Goal: Ask a question: Seek information or help from site administrators or community

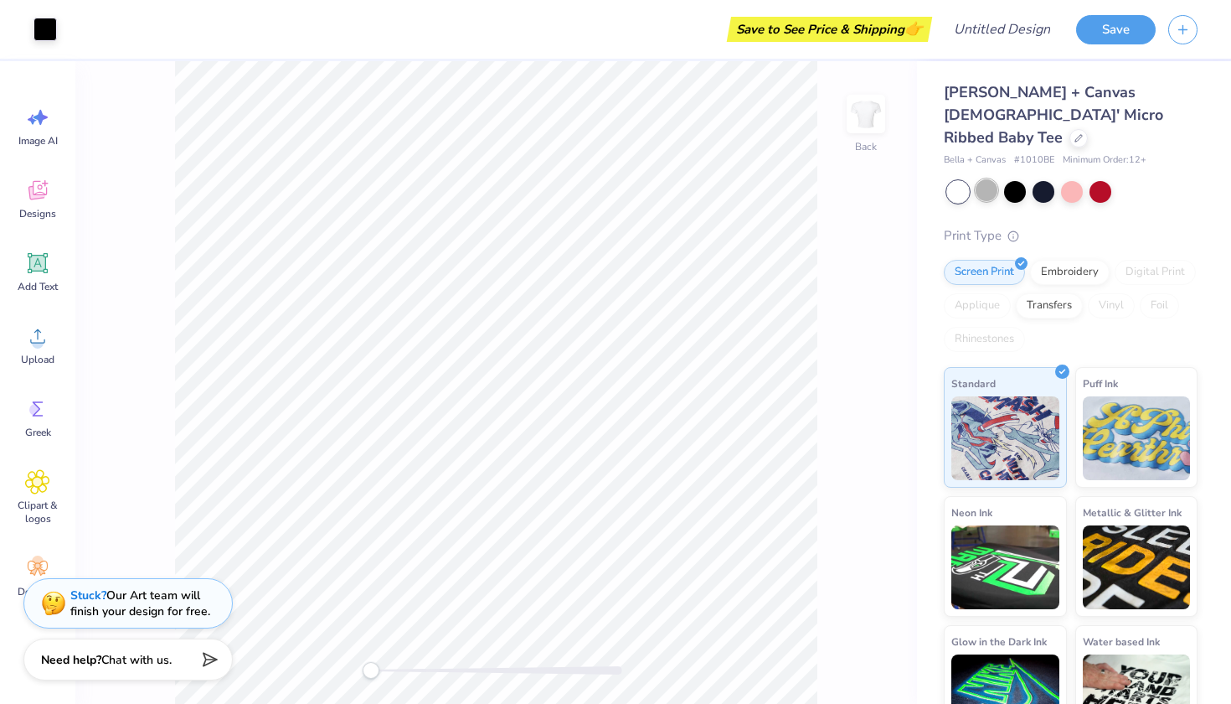
click at [987, 179] on div at bounding box center [987, 190] width 22 height 22
click at [1013, 179] on div at bounding box center [1015, 190] width 22 height 22
click at [963, 181] on div at bounding box center [958, 192] width 22 height 22
click at [1101, 179] on div at bounding box center [1101, 190] width 22 height 22
click at [1048, 179] on div at bounding box center [1044, 190] width 22 height 22
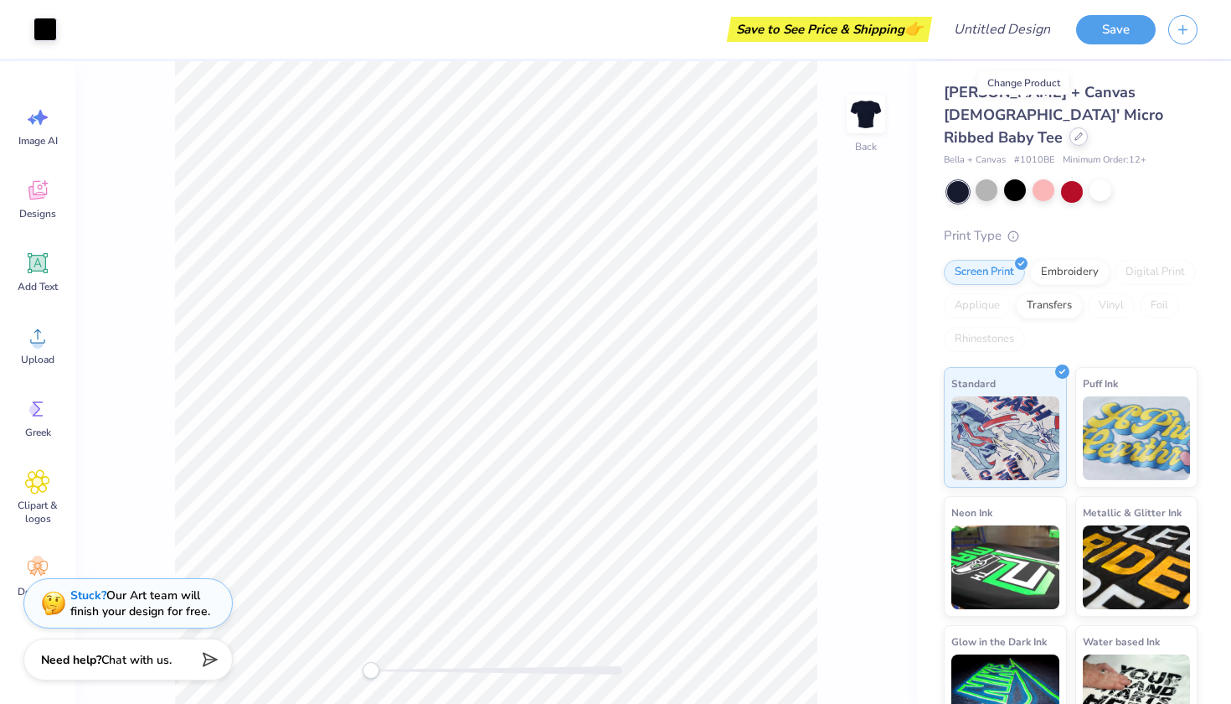
click at [1070, 127] on div at bounding box center [1079, 136] width 18 height 18
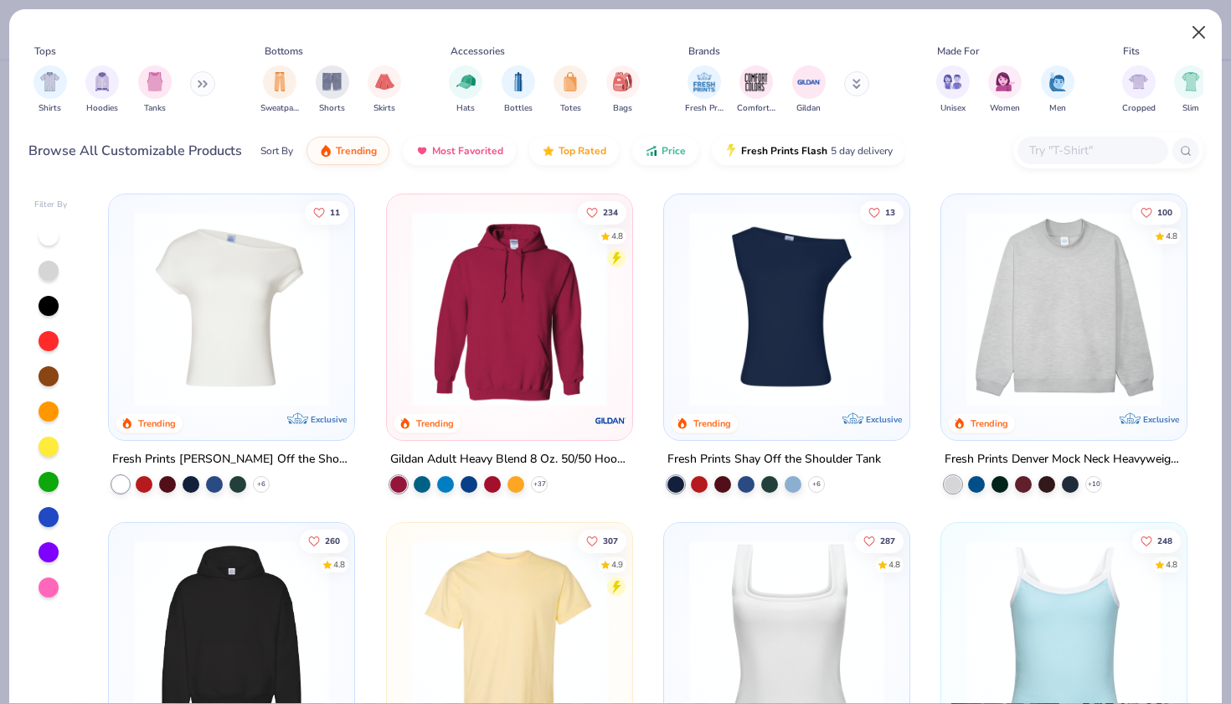
click at [1195, 26] on button "Close" at bounding box center [1199, 33] width 32 height 32
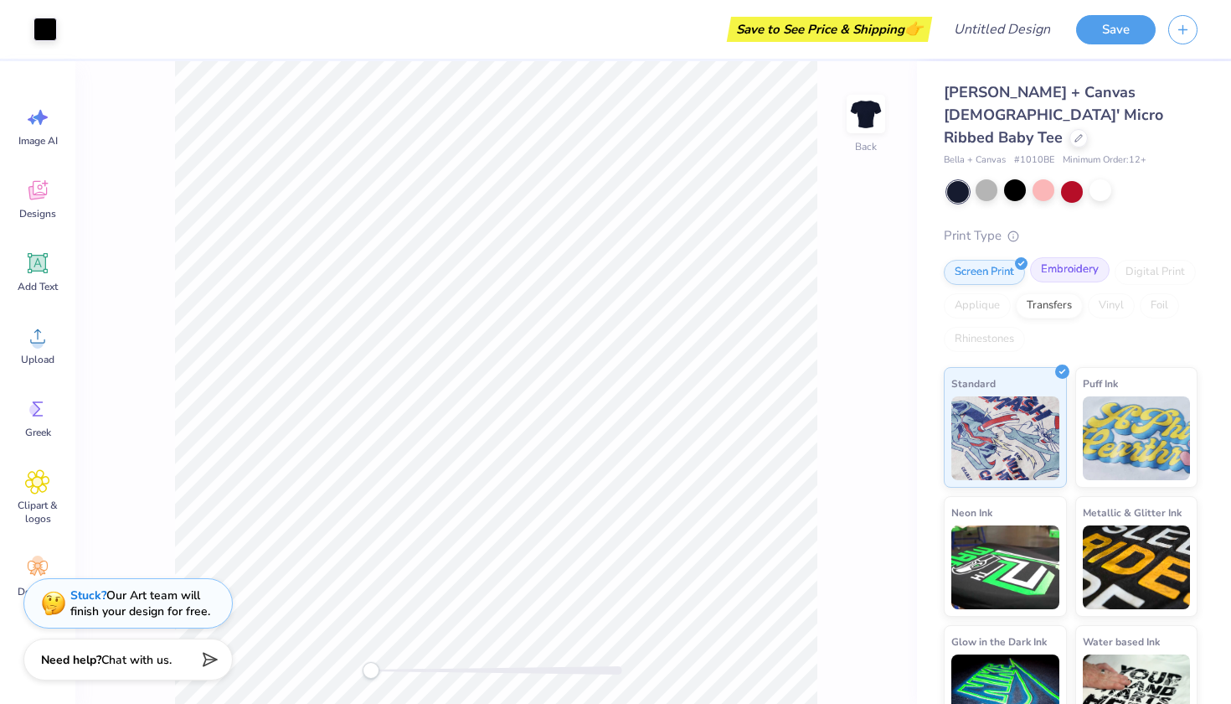
click at [1062, 257] on div "Embroidery" at bounding box center [1070, 269] width 80 height 25
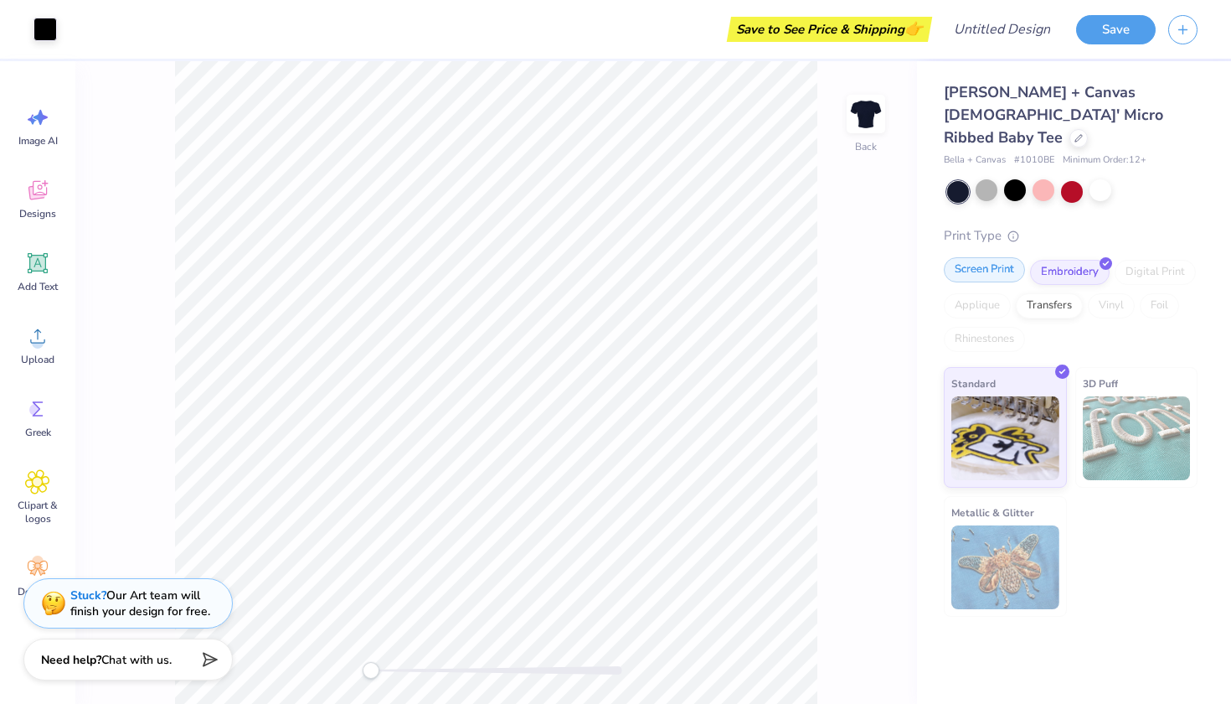
click at [1007, 257] on div "Screen Print" at bounding box center [984, 269] width 81 height 25
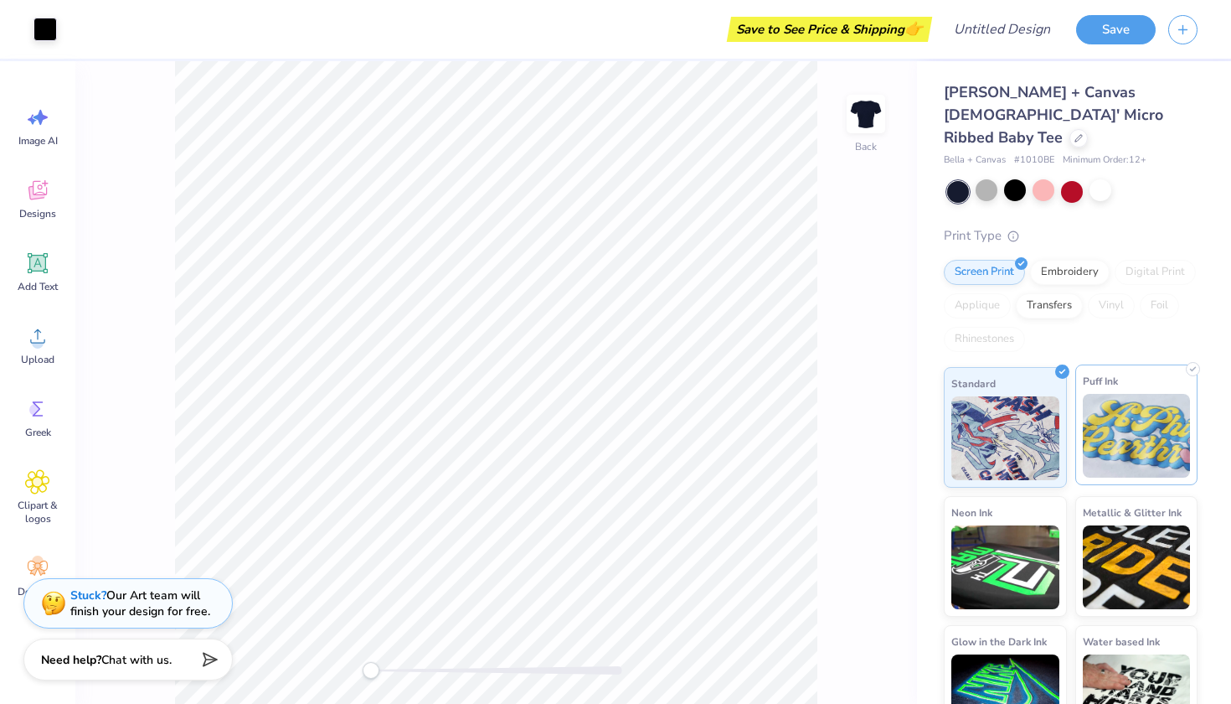
click at [1123, 394] on img at bounding box center [1137, 436] width 108 height 84
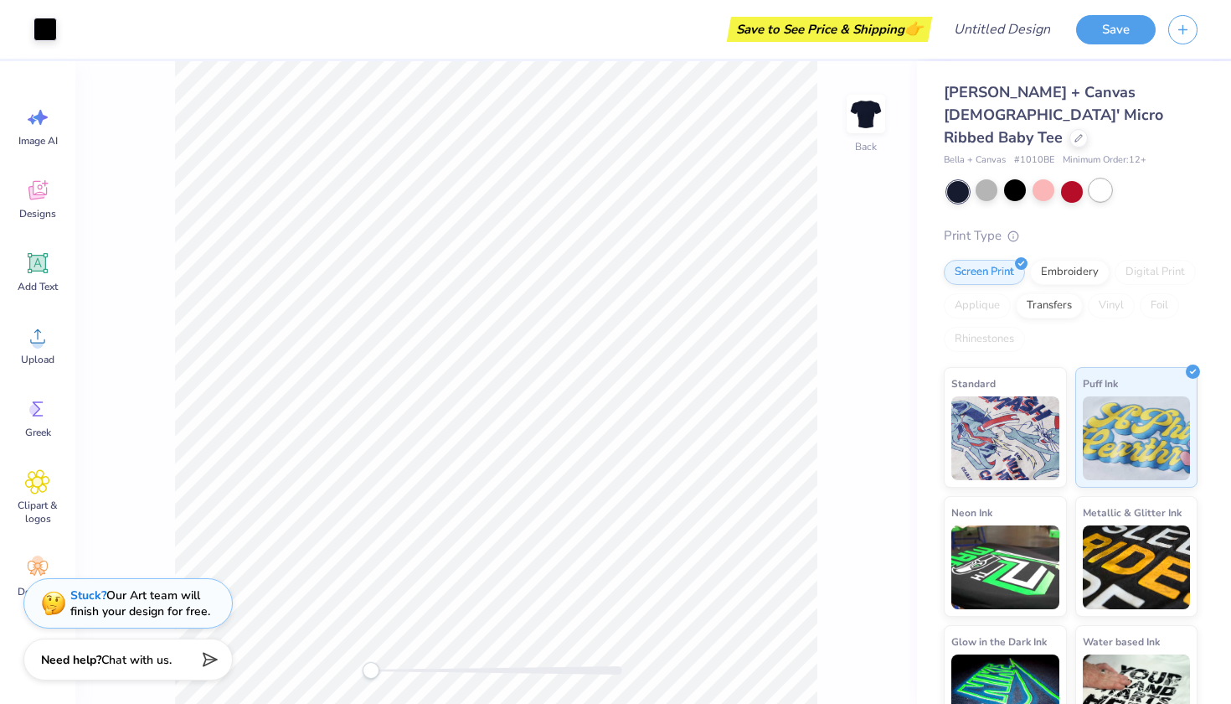
click at [1096, 179] on div at bounding box center [1101, 190] width 22 height 22
click at [1140, 408] on img at bounding box center [1137, 436] width 108 height 84
click at [1016, 364] on div "Standard" at bounding box center [1005, 424] width 123 height 121
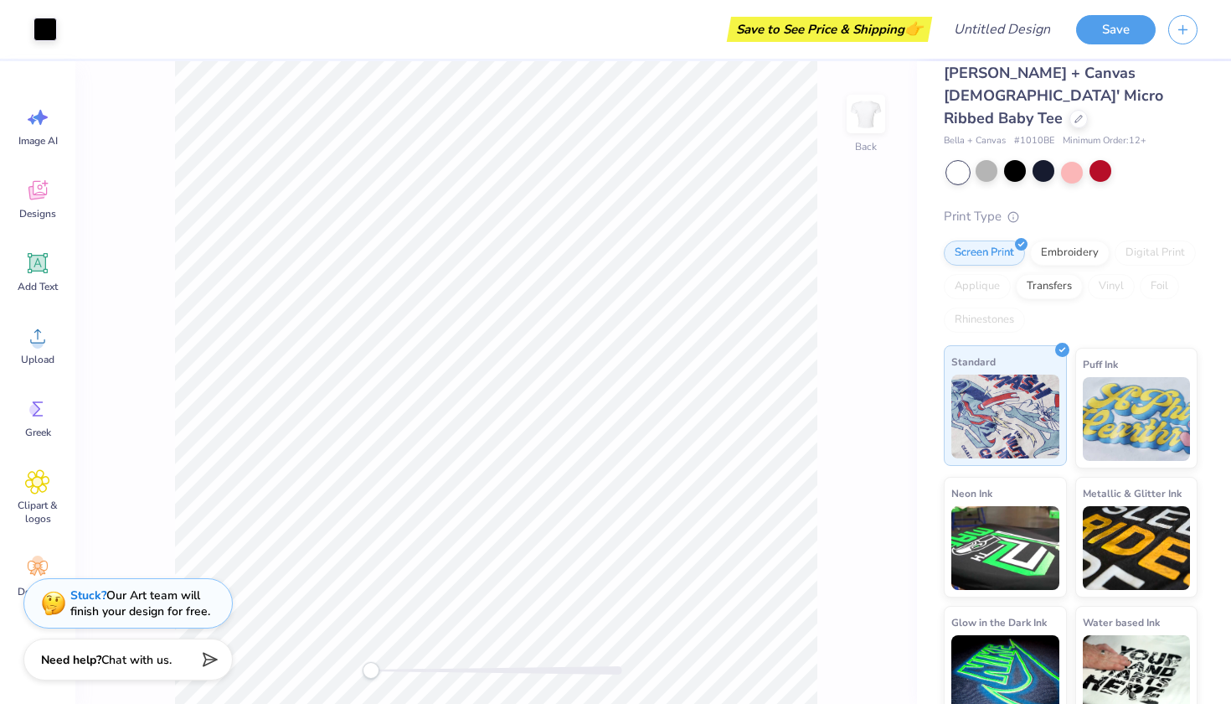
scroll to position [18, 0]
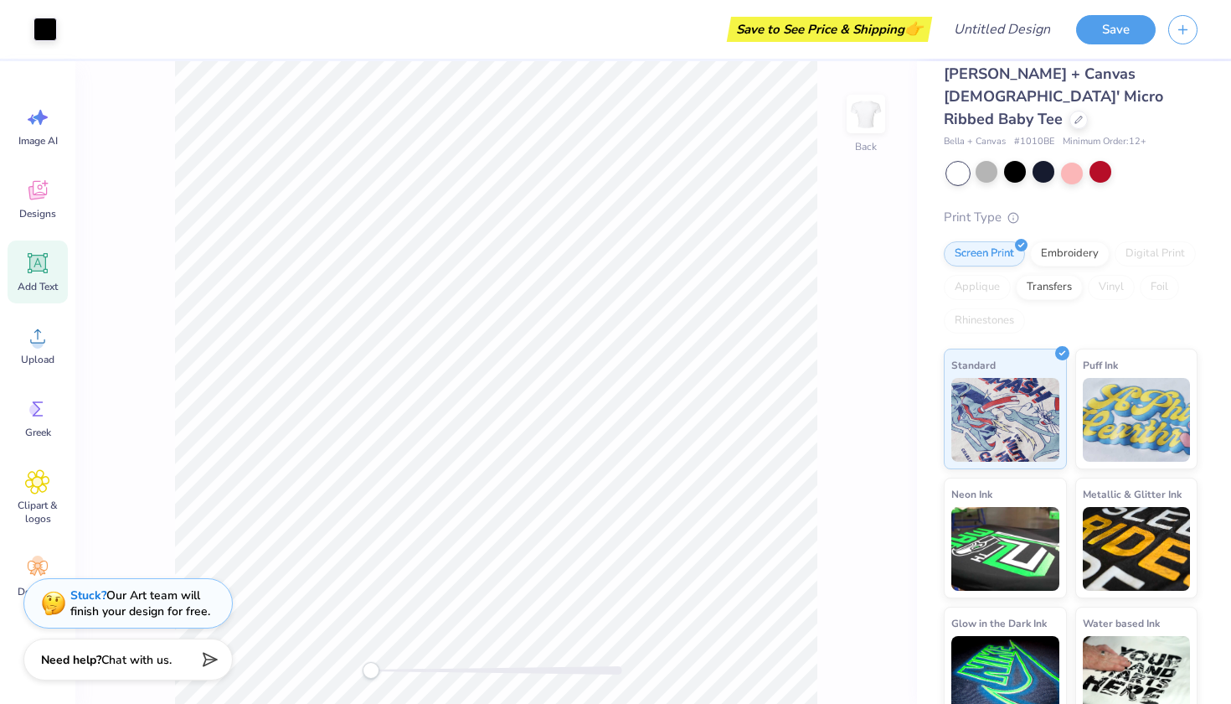
click at [37, 268] on icon at bounding box center [38, 263] width 16 height 16
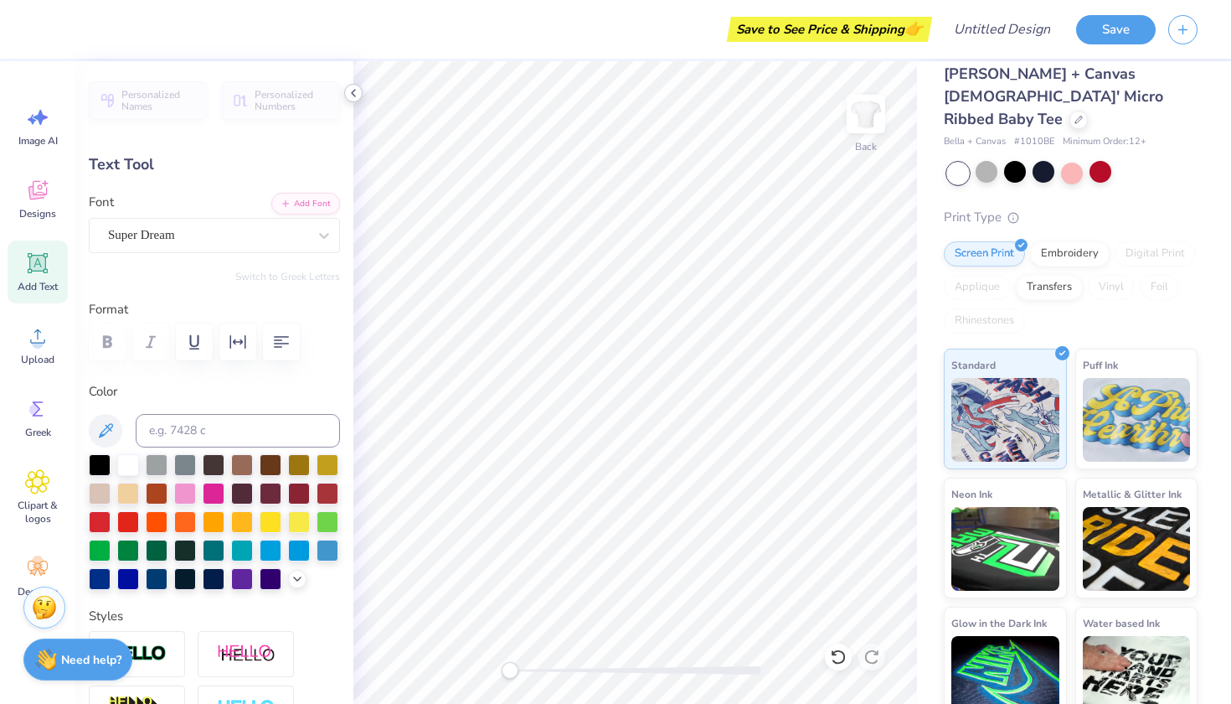
click at [353, 95] on icon at bounding box center [353, 92] width 13 height 13
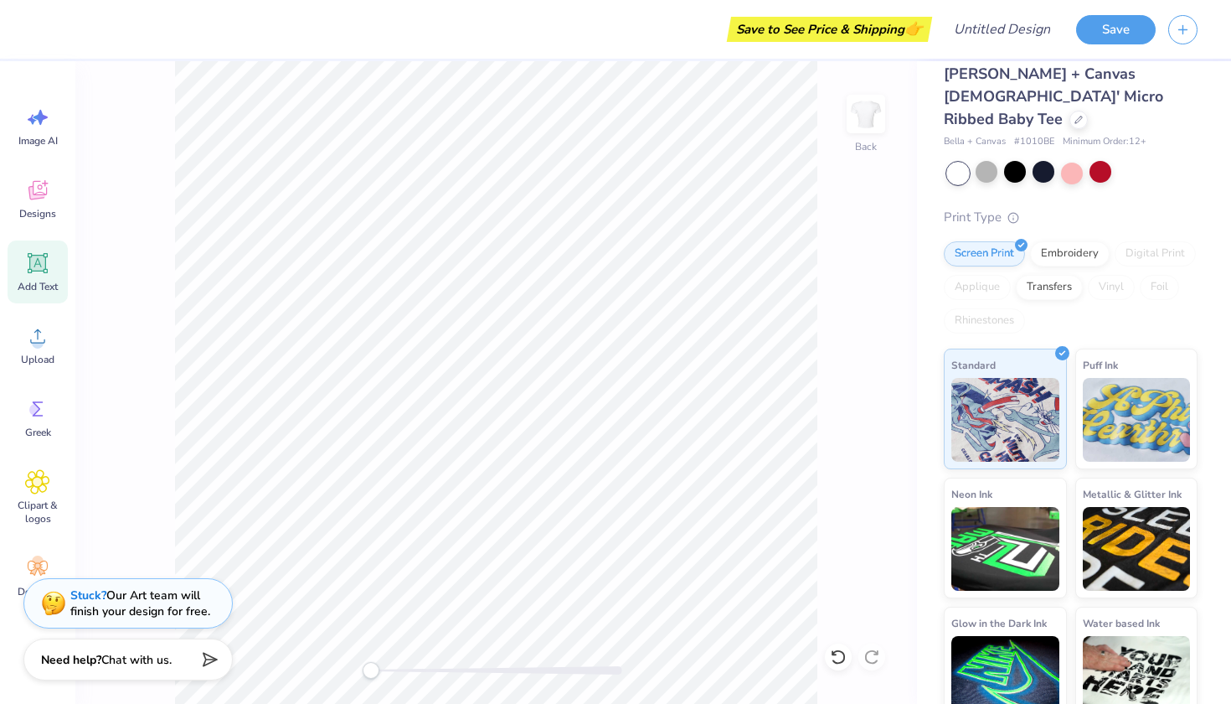
type textarea "XT"
click at [536, 296] on li "Cut" at bounding box center [571, 291] width 131 height 34
click at [1090, 43] on div "Save" at bounding box center [1116, 29] width 80 height 29
click at [1106, 34] on button "Save" at bounding box center [1116, 27] width 80 height 29
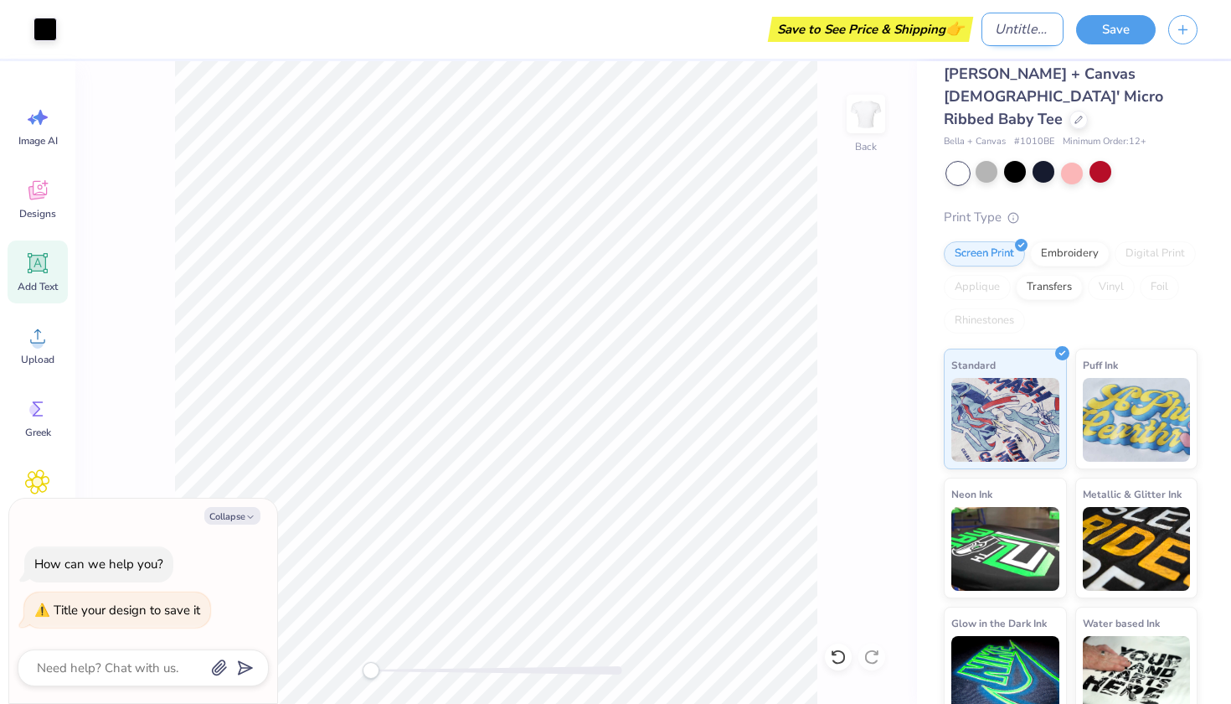
type textarea "x"
click at [1036, 32] on input "Design Title" at bounding box center [1023, 30] width 82 height 34
type input "D"
type textarea "x"
type input "DD"
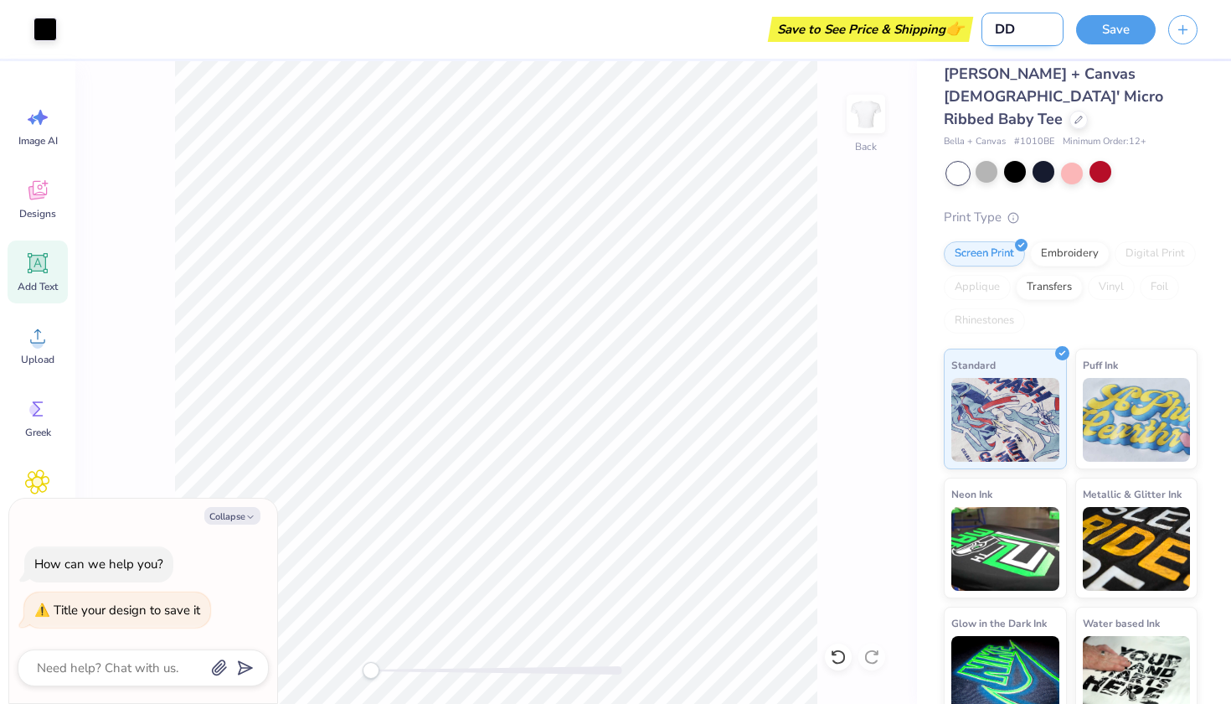
type textarea "x"
type input "DDD"
type textarea "x"
type input "DDD"
click at [1119, 33] on button "Save" at bounding box center [1116, 27] width 80 height 29
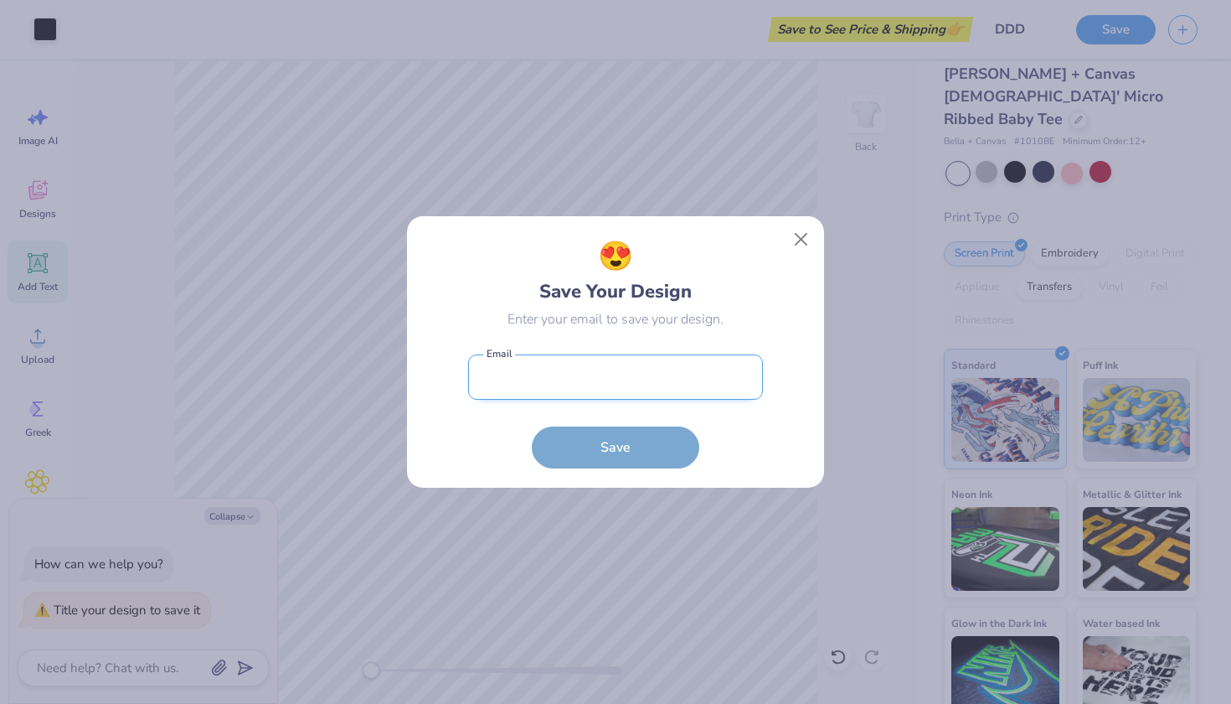
click at [580, 389] on input "email" at bounding box center [615, 377] width 295 height 46
click at [799, 240] on button "Close" at bounding box center [802, 240] width 32 height 32
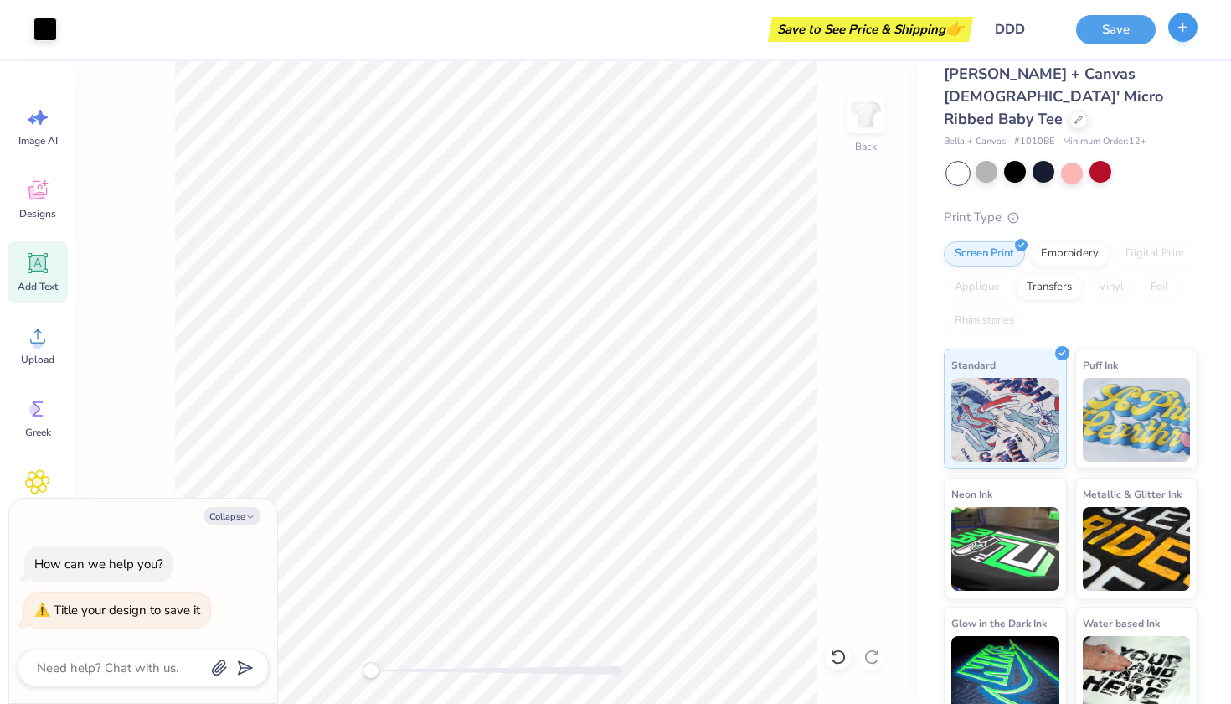
click at [1182, 32] on icon "button" at bounding box center [1183, 27] width 14 height 14
click at [1183, 32] on icon "button" at bounding box center [1183, 27] width 14 height 14
click at [238, 516] on button "Collapse" at bounding box center [232, 516] width 56 height 18
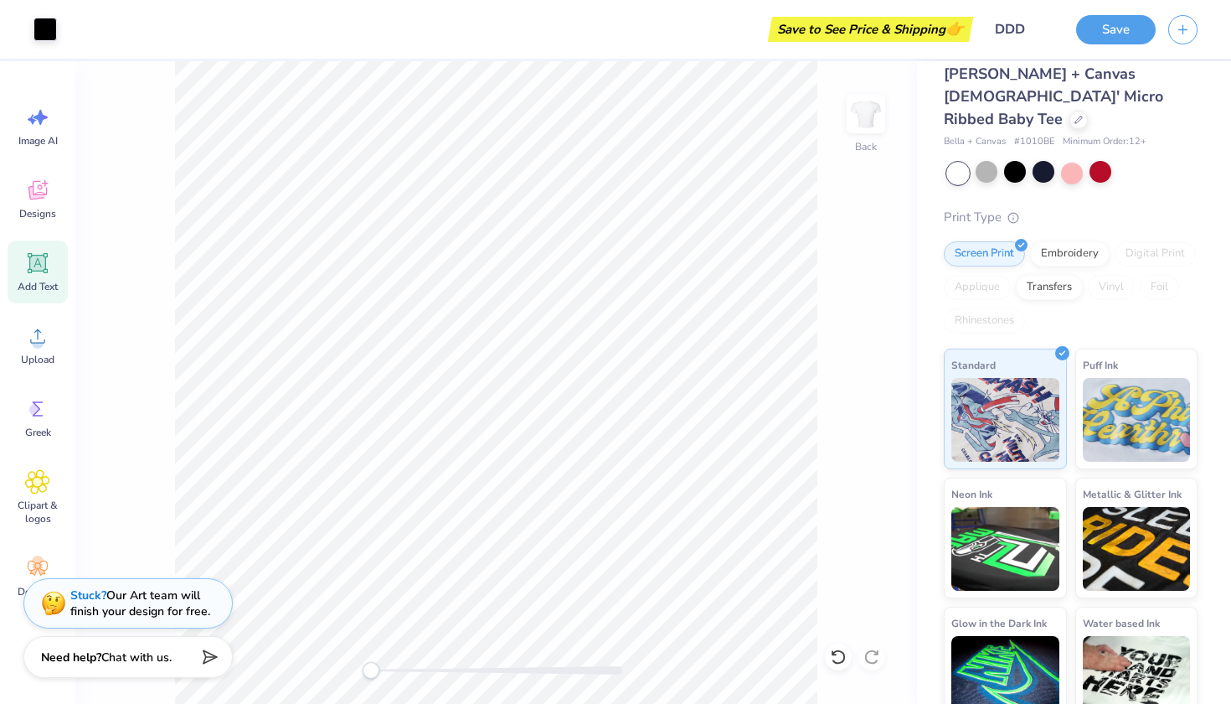
click at [181, 665] on div "Need help? Chat with us." at bounding box center [127, 657] width 209 height 42
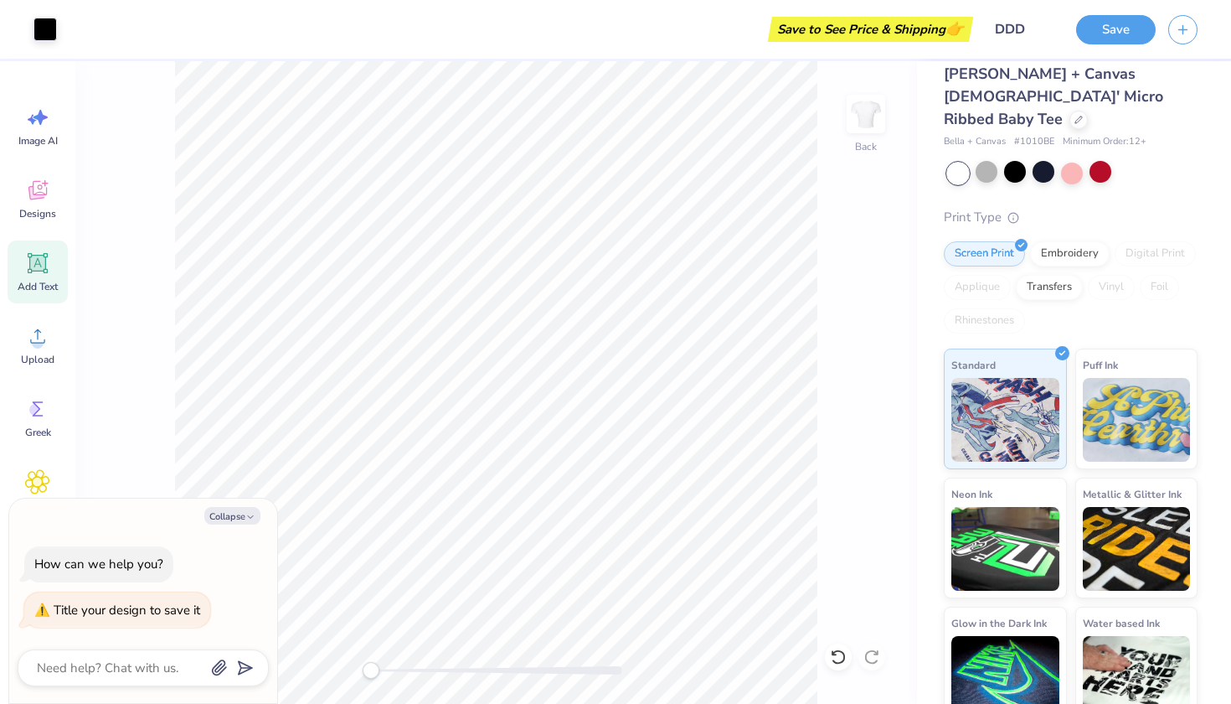
type textarea "x"
type textarea "h"
type textarea "x"
type textarea "ho"
type textarea "x"
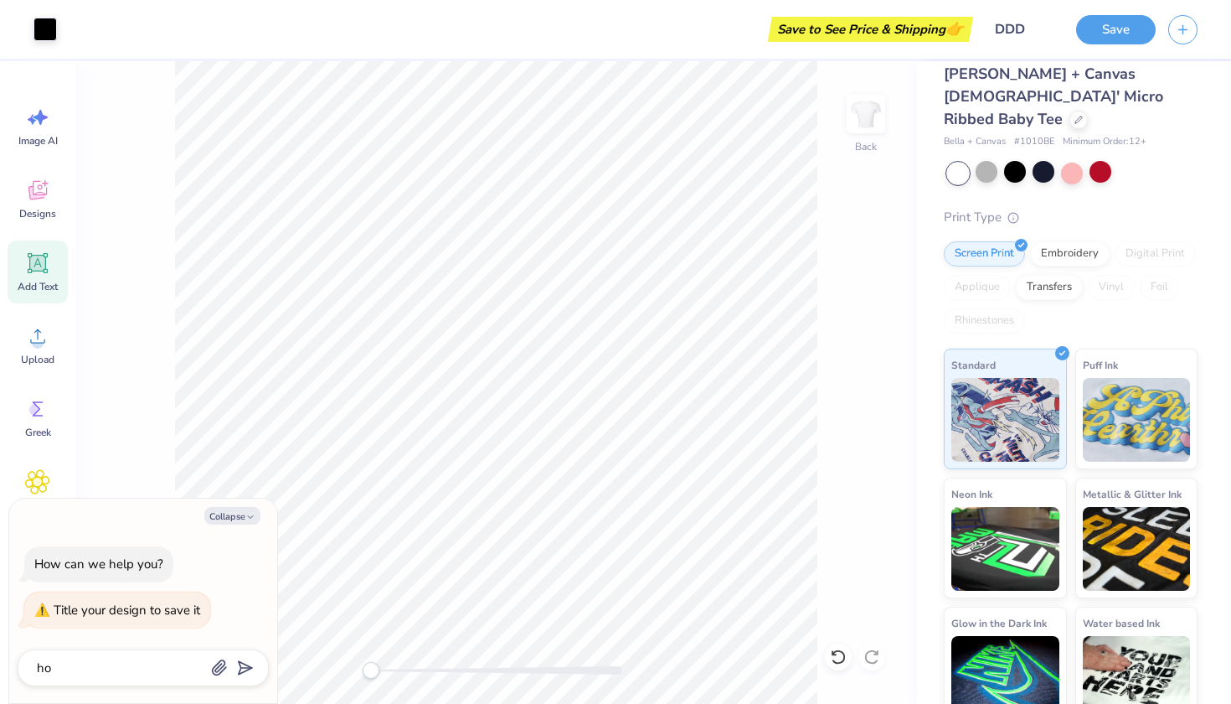
type textarea "how"
type textarea "x"
type textarea "how"
type textarea "x"
type textarea "how m"
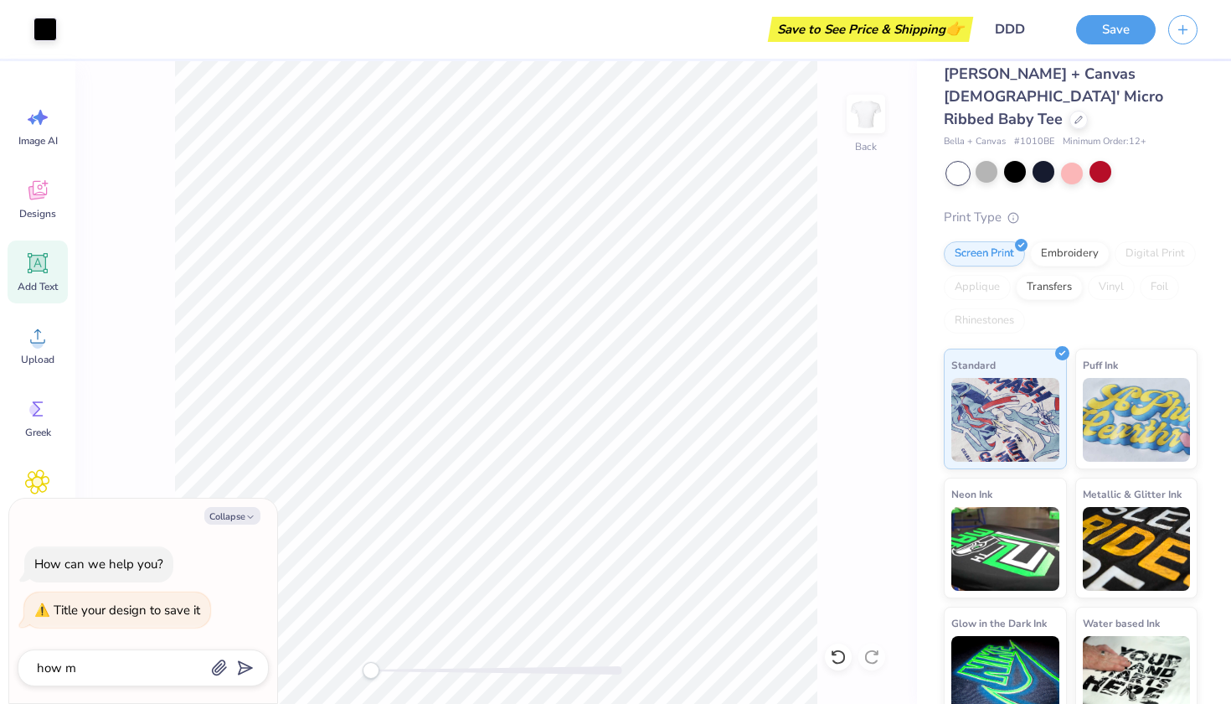
type textarea "x"
type textarea "how mu"
type textarea "x"
type textarea "how muc"
type textarea "x"
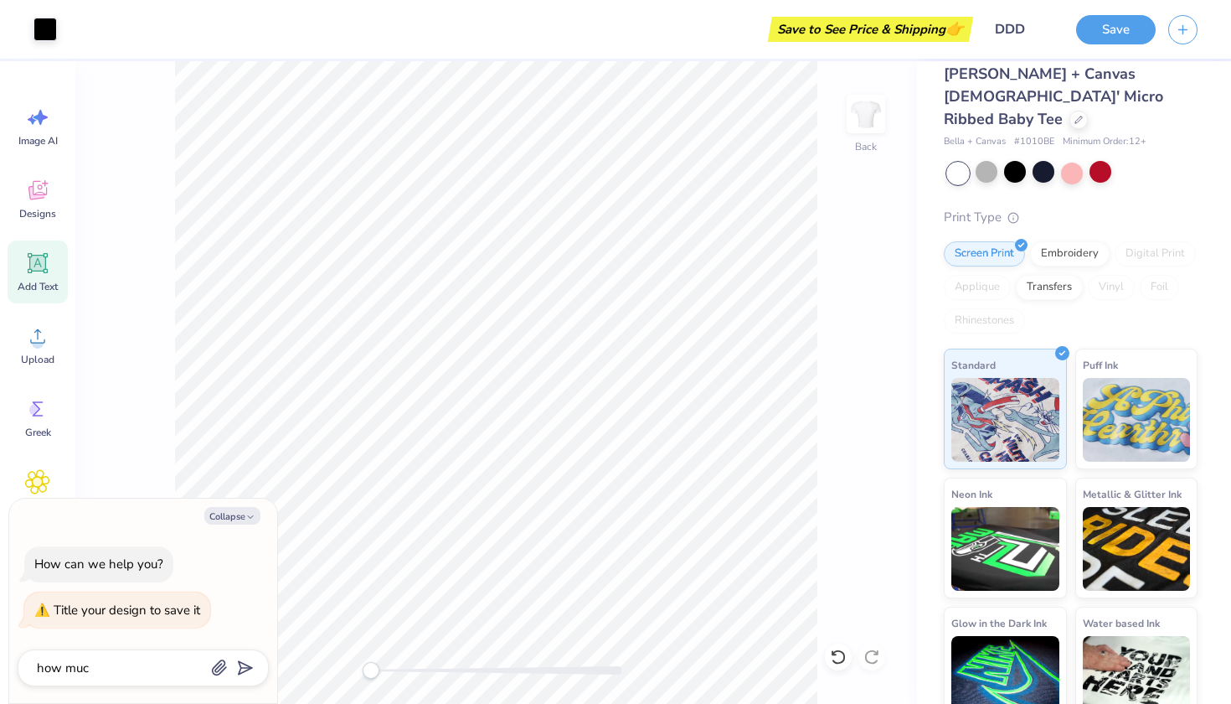
type textarea "how much"
type textarea "x"
type textarea "how much"
type textarea "x"
type textarea "how much w"
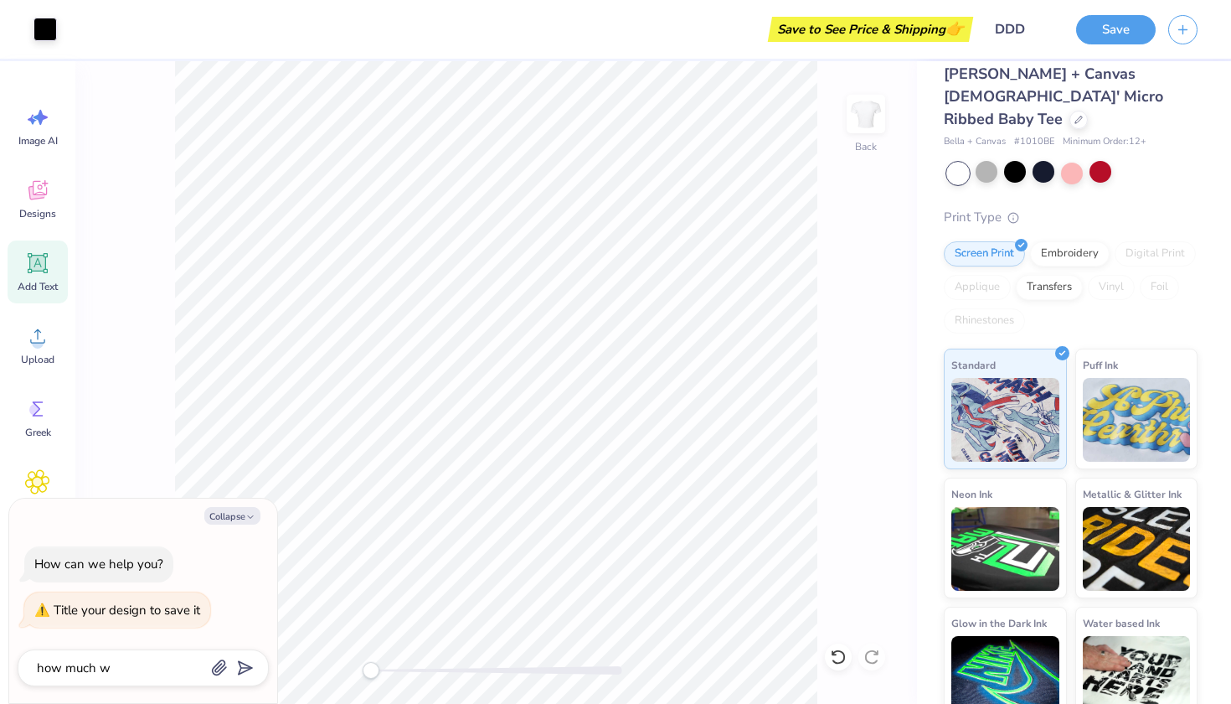
type textarea "x"
type textarea "how much wi"
type textarea "x"
type textarea "how much wil"
type textarea "x"
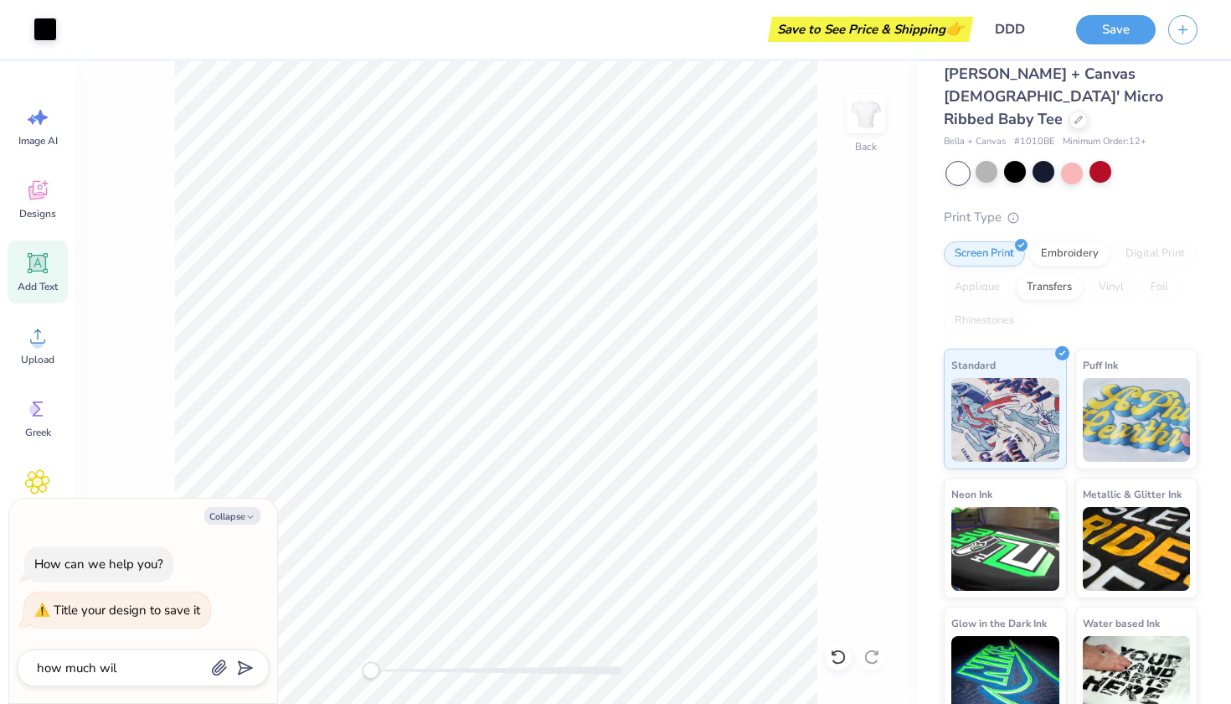
type textarea "how much will"
type textarea "x"
type textarea "how much will"
type textarea "x"
type textarea "how much will t"
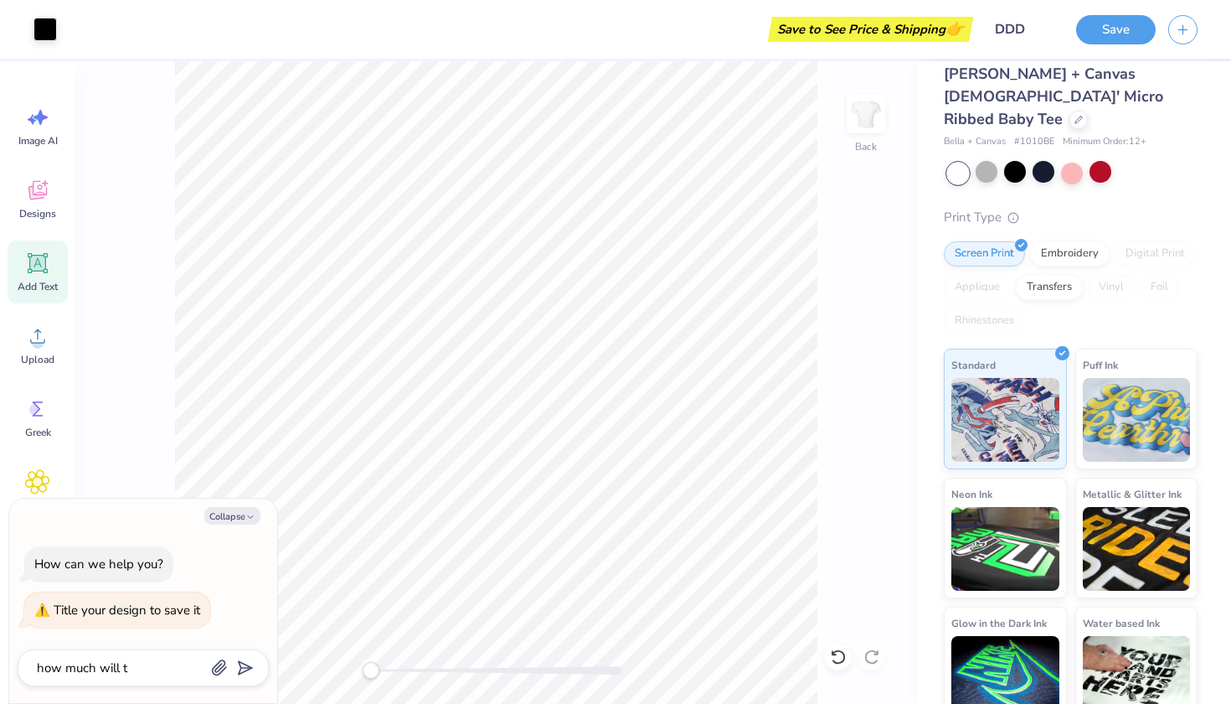
type textarea "x"
type textarea "how much will th"
type textarea "x"
type textarea "how much will thi"
type textarea "x"
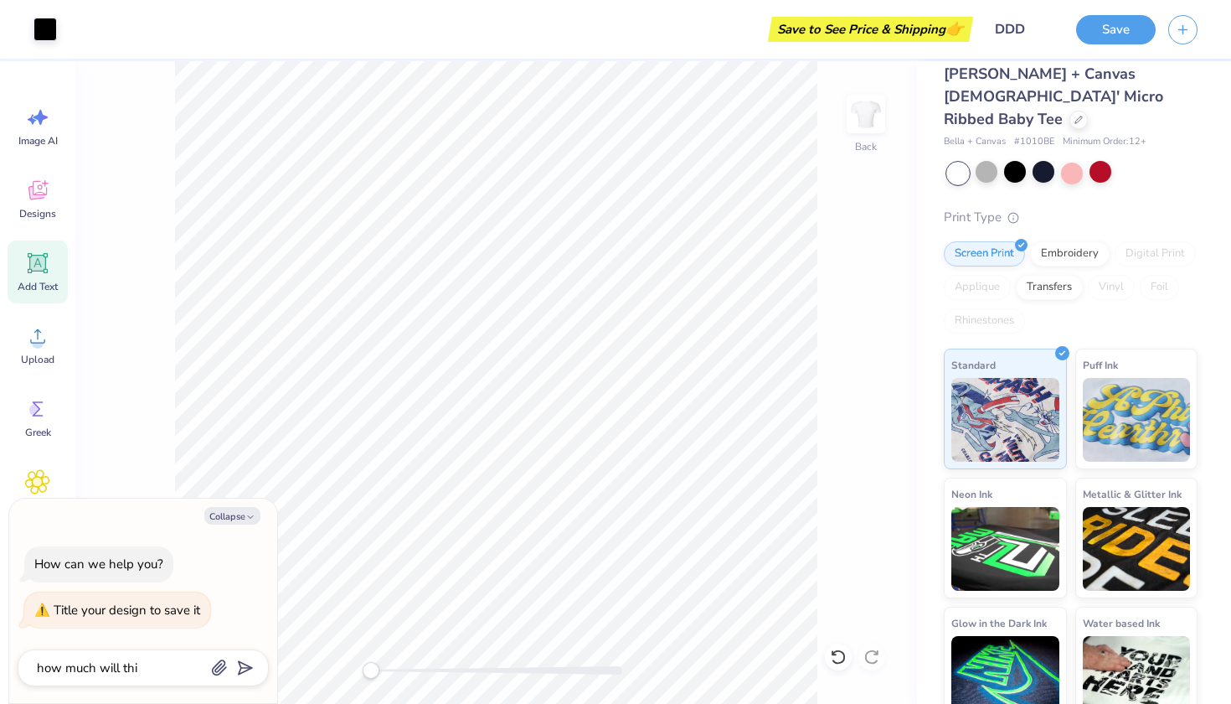
type textarea "how much will this"
type textarea "x"
type textarea "how much will this"
type textarea "x"
type textarea "how much will this b"
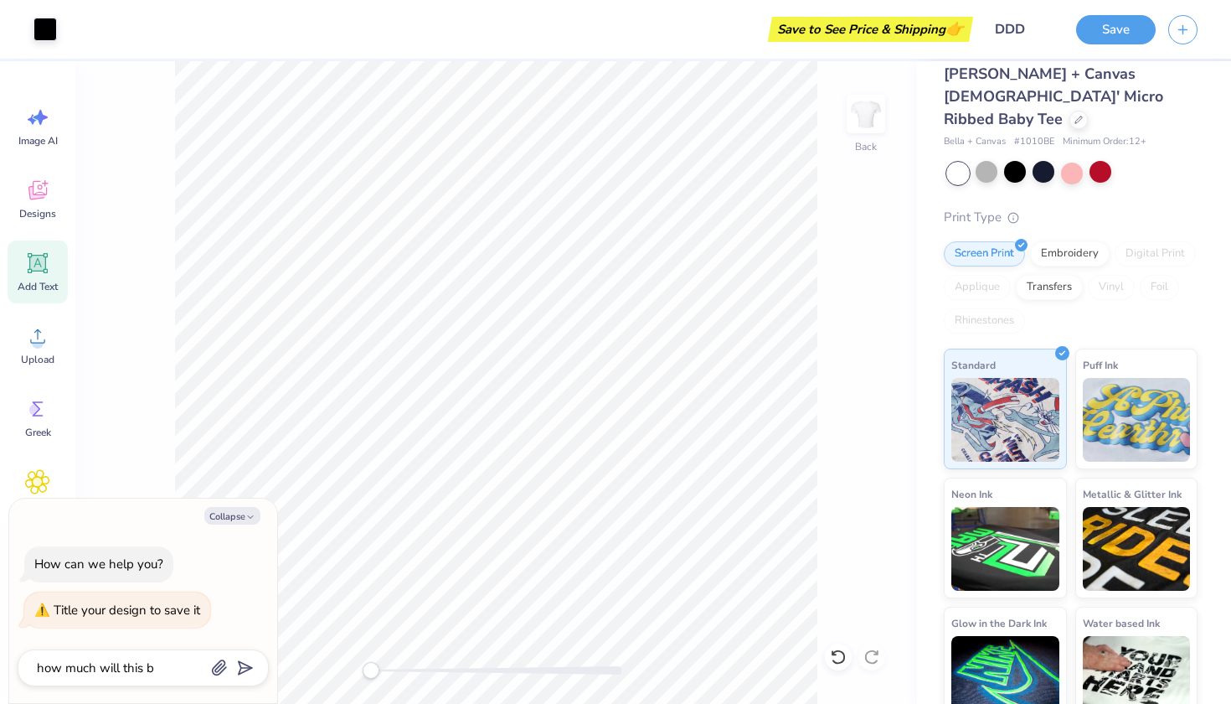
type textarea "x"
type textarea "how much will this be"
type textarea "x"
type textarea "how much will this be"
type textarea "x"
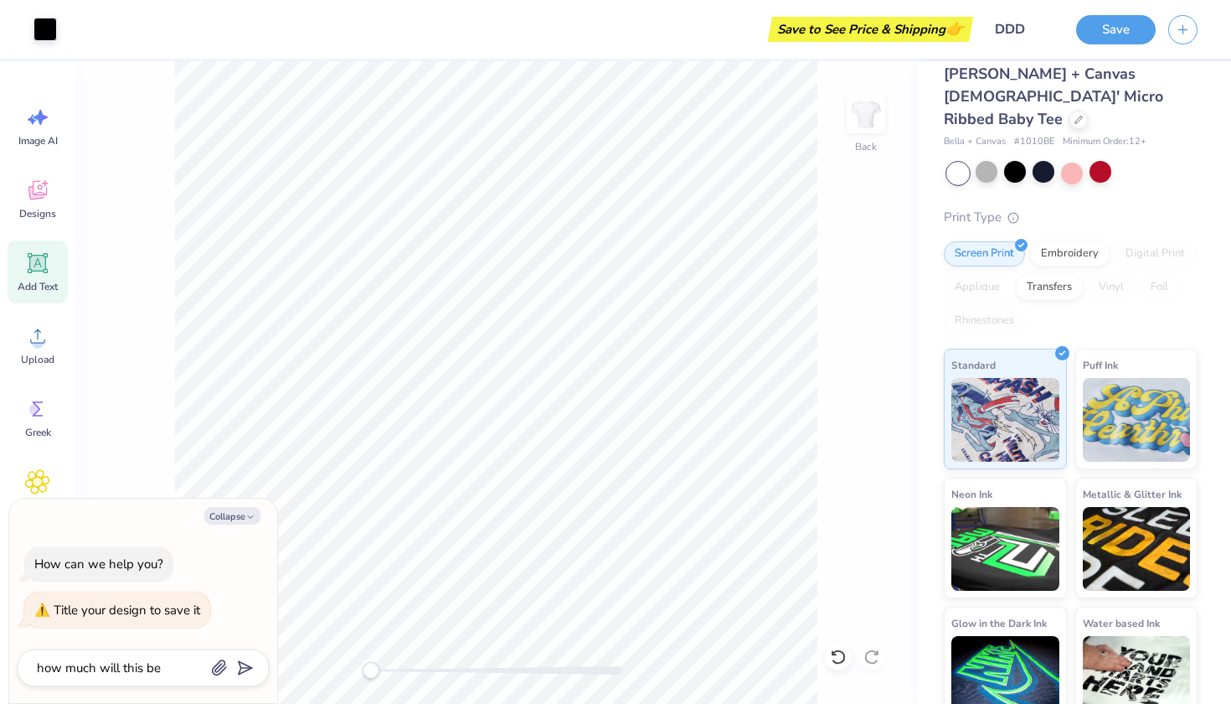
type textarea "how much will this be a"
type textarea "x"
type textarea "how much will this be ab"
type textarea "x"
type textarea "how much will this be abo"
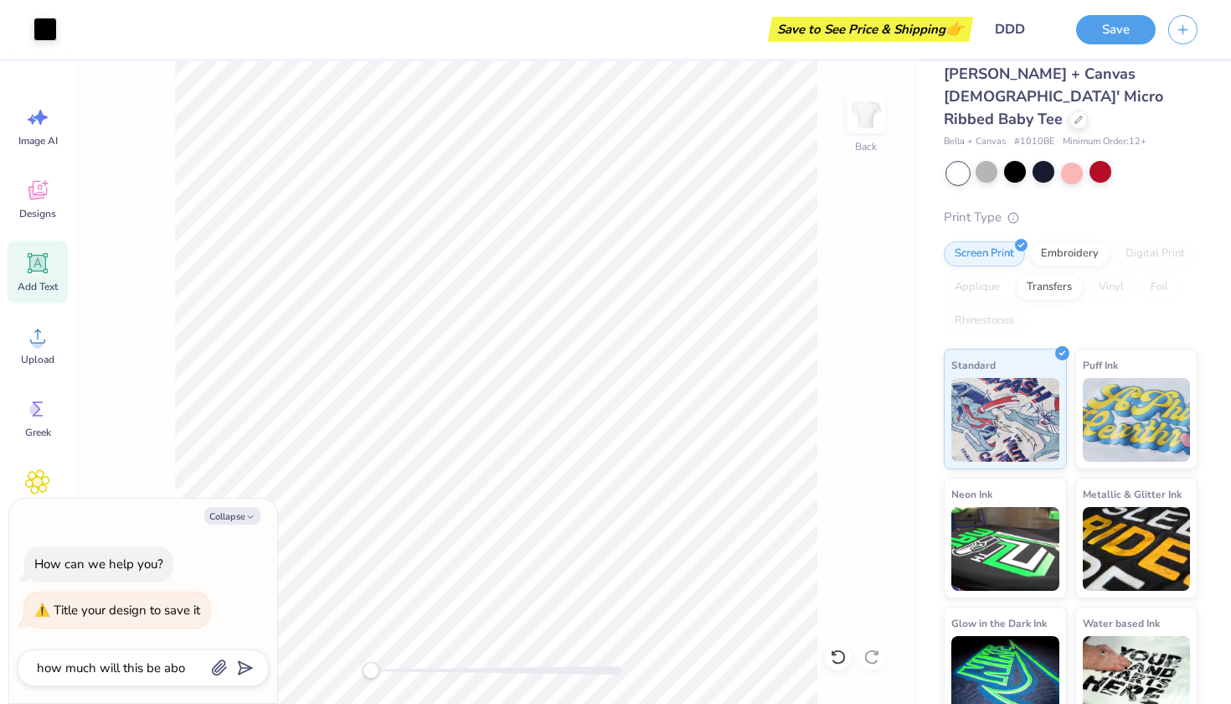
type textarea "x"
type textarea "how much will this be abou"
type textarea "x"
type textarea "how much will this be about"
type textarea "x"
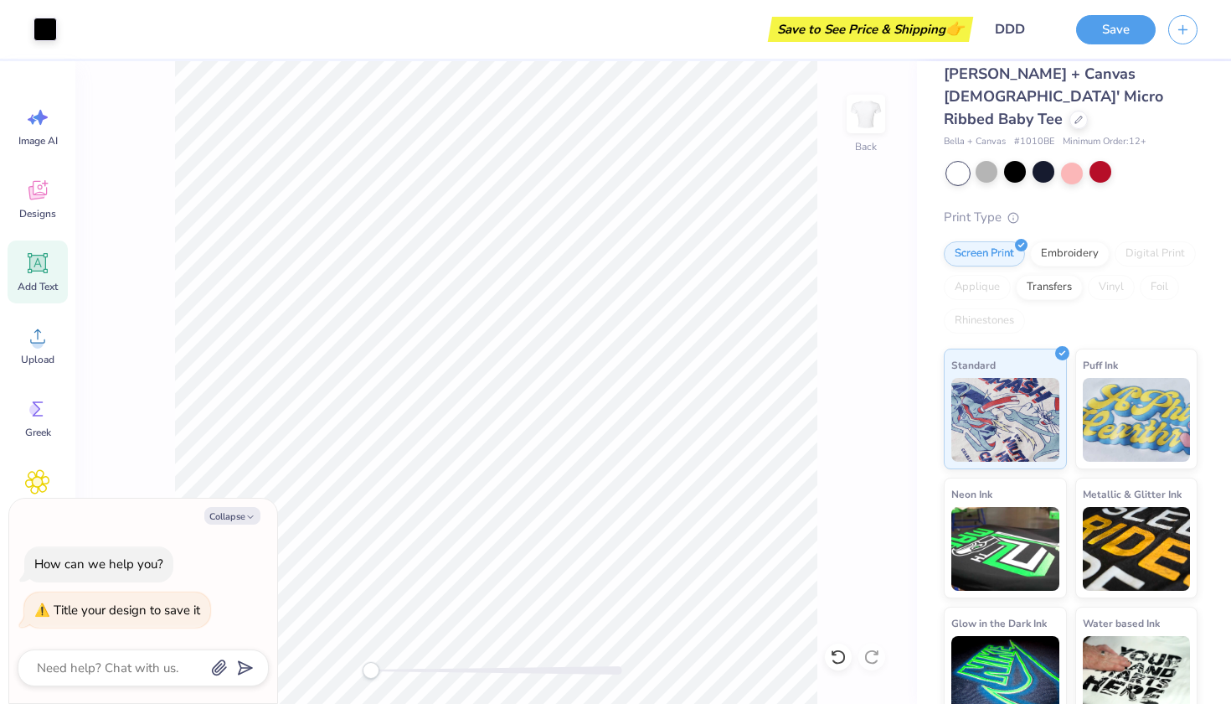
type input "how much will this be about"
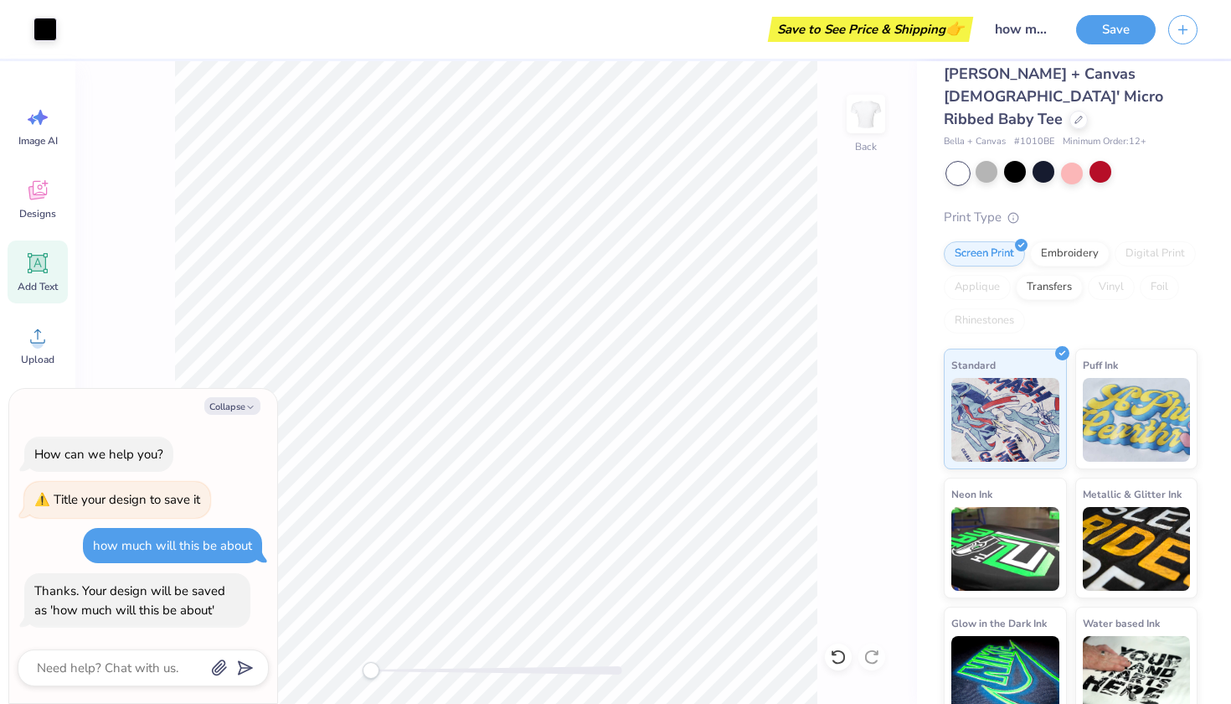
click at [145, 656] on div at bounding box center [143, 667] width 251 height 37
click at [142, 668] on textarea at bounding box center [120, 668] width 170 height 22
type textarea "x"
type textarea "D"
type textarea "x"
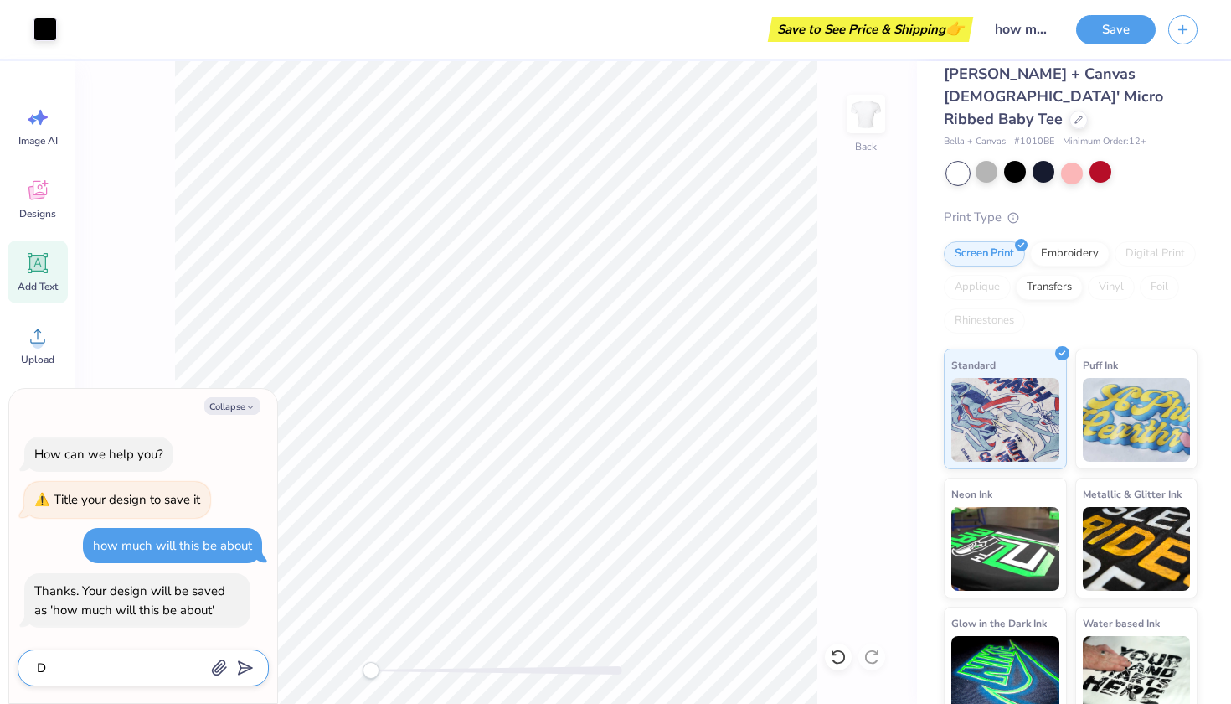
type textarea "DD"
type textarea "x"
type textarea "DDD"
type textarea "x"
type textarea "DDD"
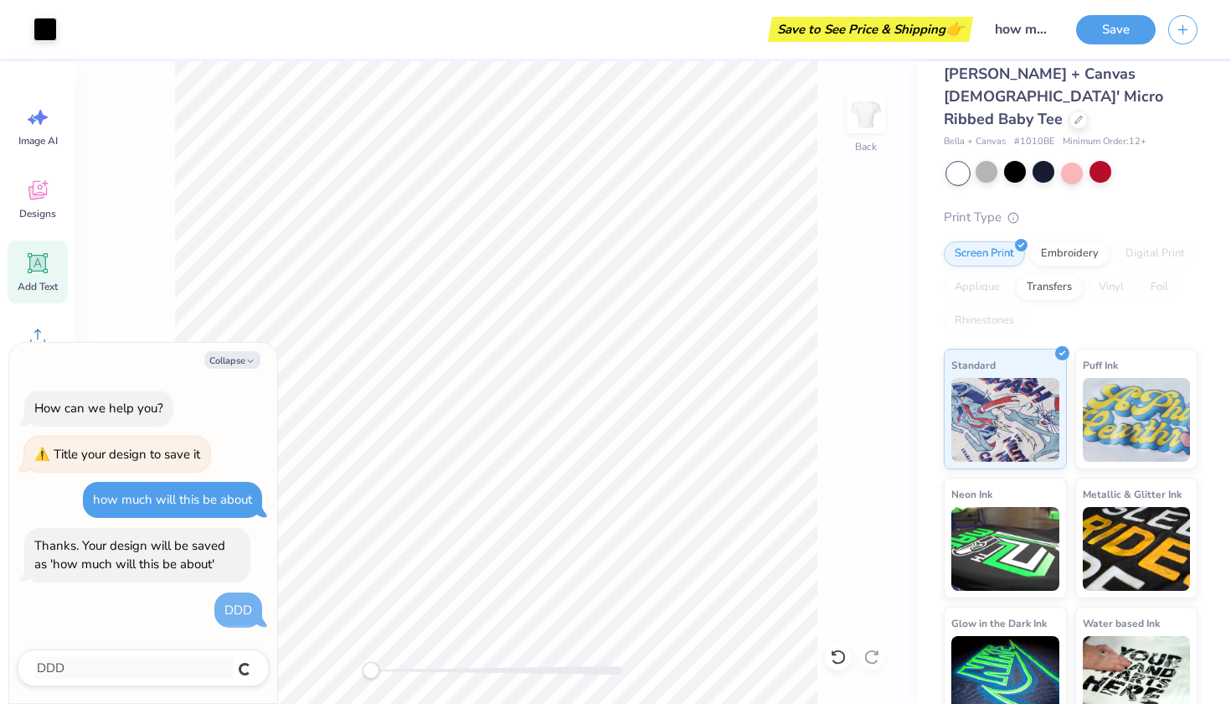
type textarea "x"
click at [1019, 29] on input "how much will this be about" at bounding box center [1023, 30] width 82 height 34
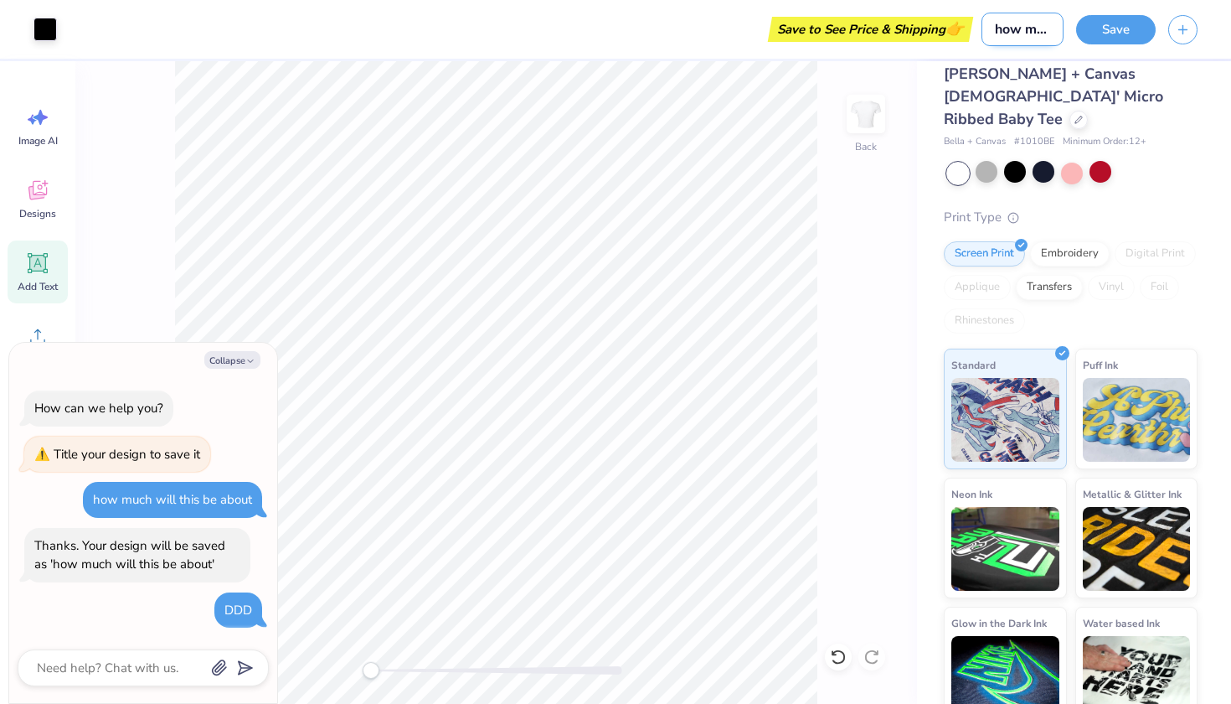
type input "D"
type textarea "x"
type input "DD"
type textarea "x"
type input "DDD"
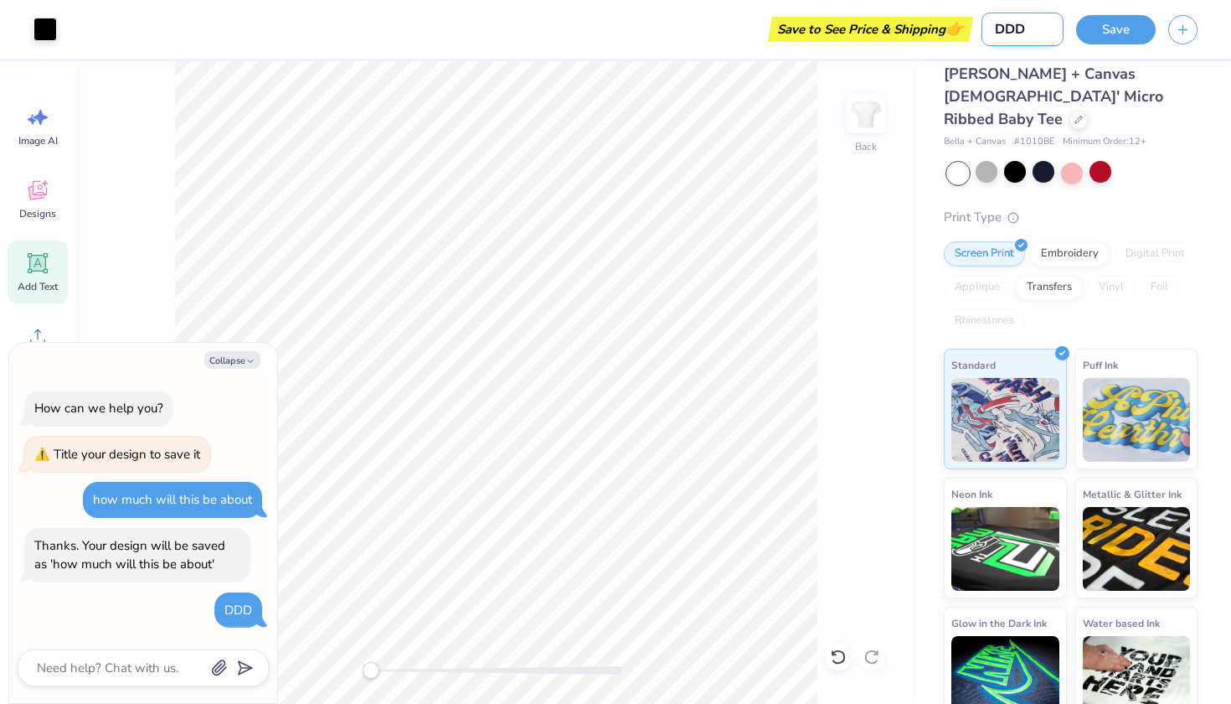
type textarea "x"
type input "DDD"
click at [193, 498] on div "how much will this be about" at bounding box center [172, 499] width 159 height 17
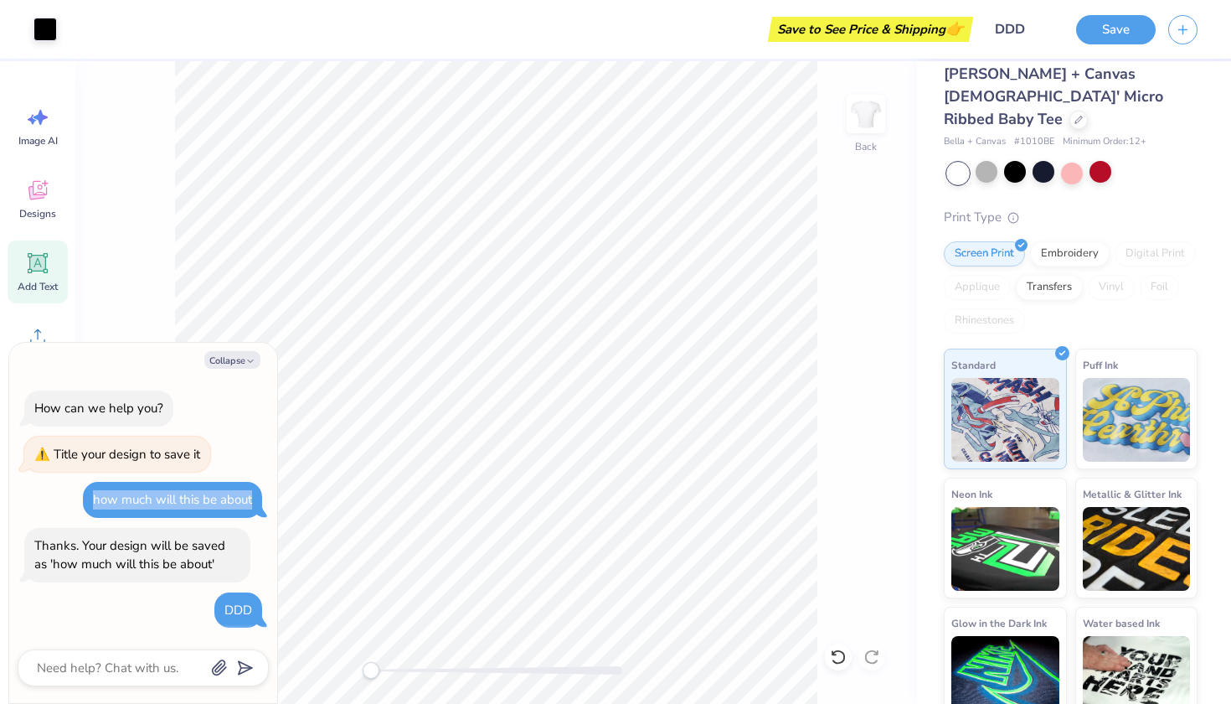
copy div "how much will this be about"
click at [121, 683] on div at bounding box center [143, 667] width 251 height 37
click at [121, 669] on textarea at bounding box center [120, 668] width 170 height 22
paste textarea "how much will this be about"
type textarea "x"
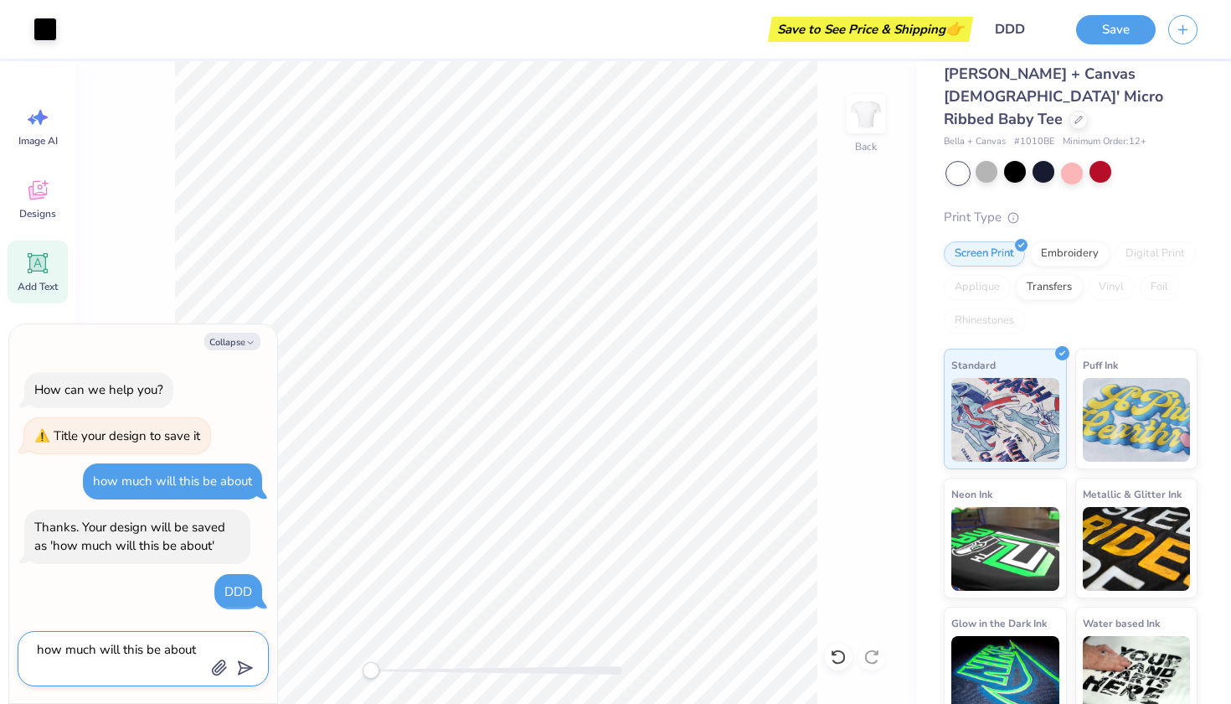
type textarea "how much will this be about"
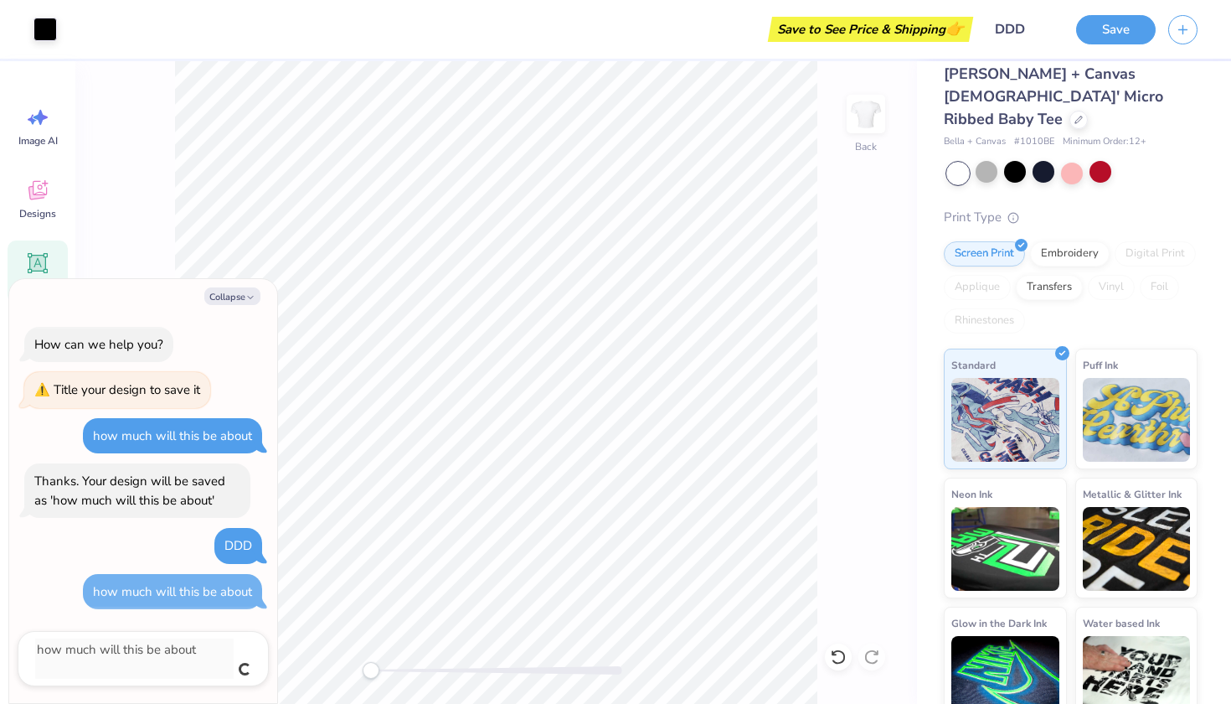
type textarea "x"
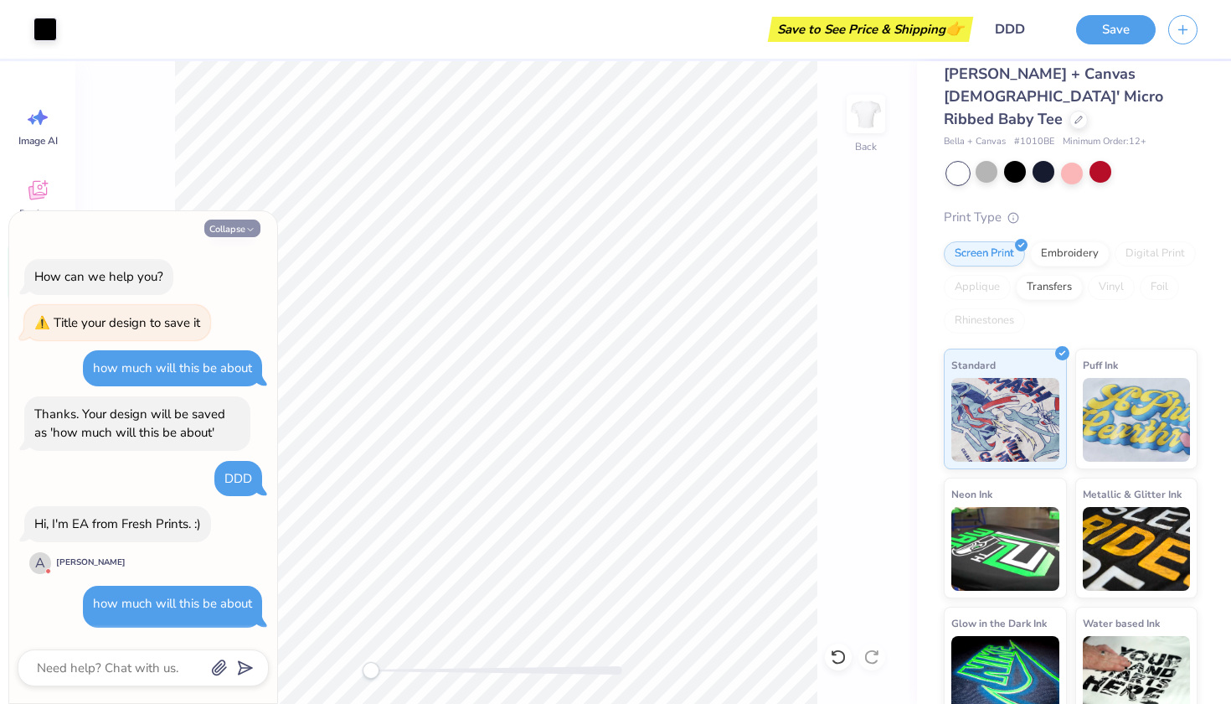
click at [256, 226] on button "Collapse" at bounding box center [232, 228] width 56 height 18
type textarea "x"
